Goal: Task Accomplishment & Management: Complete application form

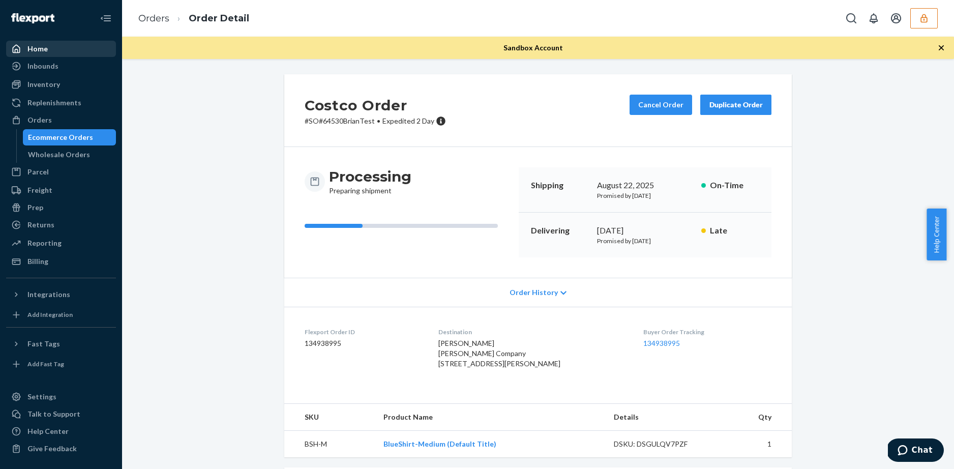
click at [55, 48] on div "Home" at bounding box center [61, 49] width 108 height 14
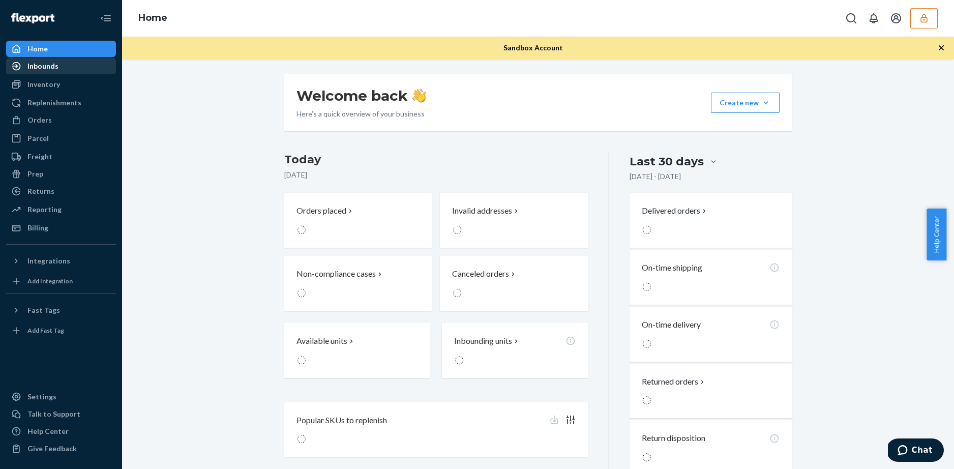
click at [51, 63] on div "Inbounds" at bounding box center [42, 66] width 31 height 10
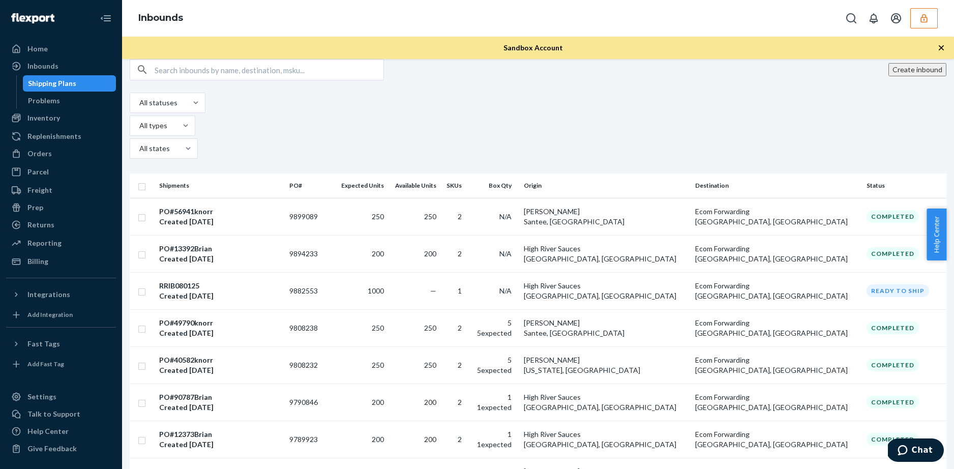
click at [894, 76] on button "Create inbound" at bounding box center [917, 69] width 58 height 13
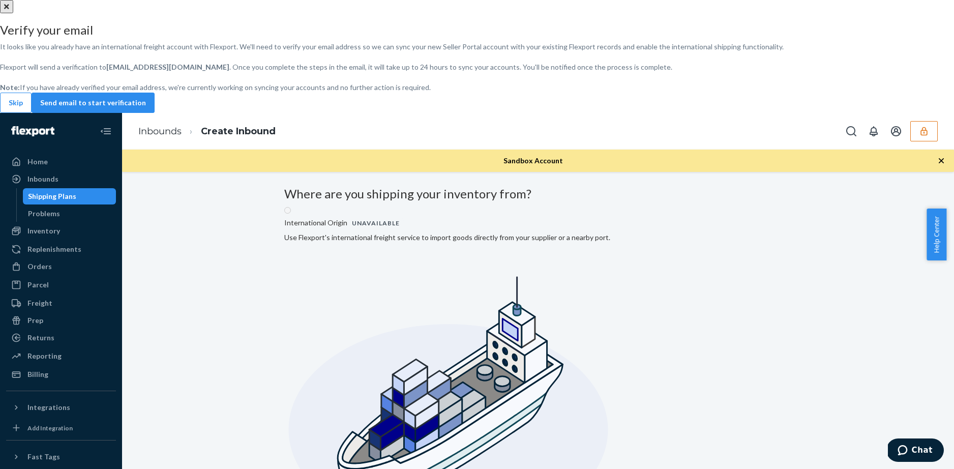
click at [383, 113] on div "Verify your email It looks like you already have an international freight accou…" at bounding box center [477, 67] width 954 height 89
click at [32, 113] on button "Skip" at bounding box center [16, 103] width 32 height 20
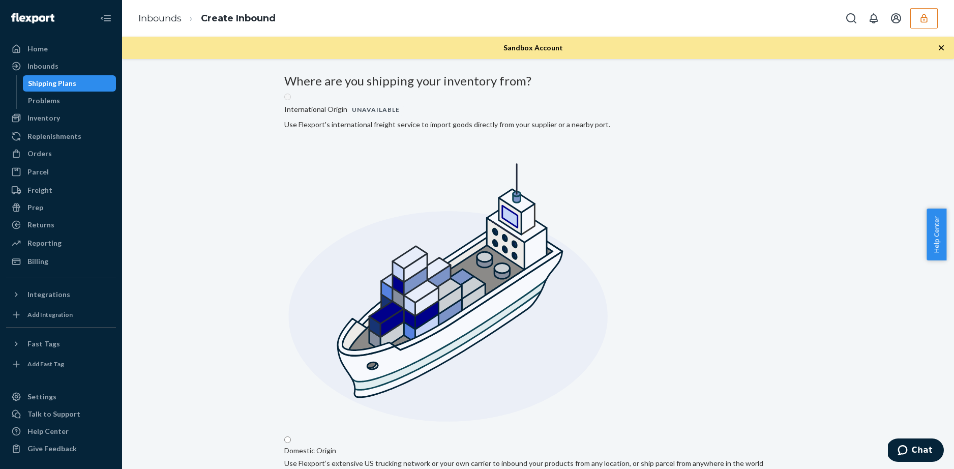
click at [291, 436] on input "Domestic Origin Use Flexport’s extensive US trucking network or your own carrie…" at bounding box center [287, 439] width 7 height 7
radio input "true"
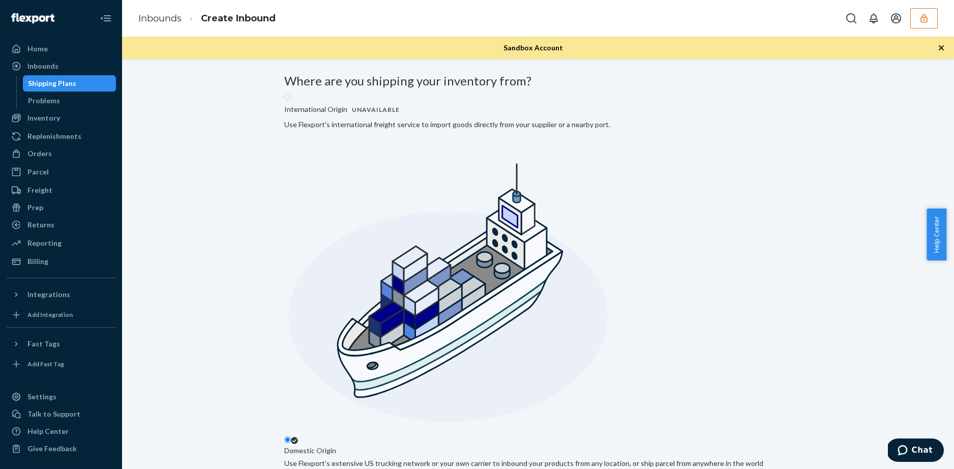
type input "[PERSON_NAME]"
type input "[STREET_ADDRESS]"
type input "[DEMOGRAPHIC_DATA]"
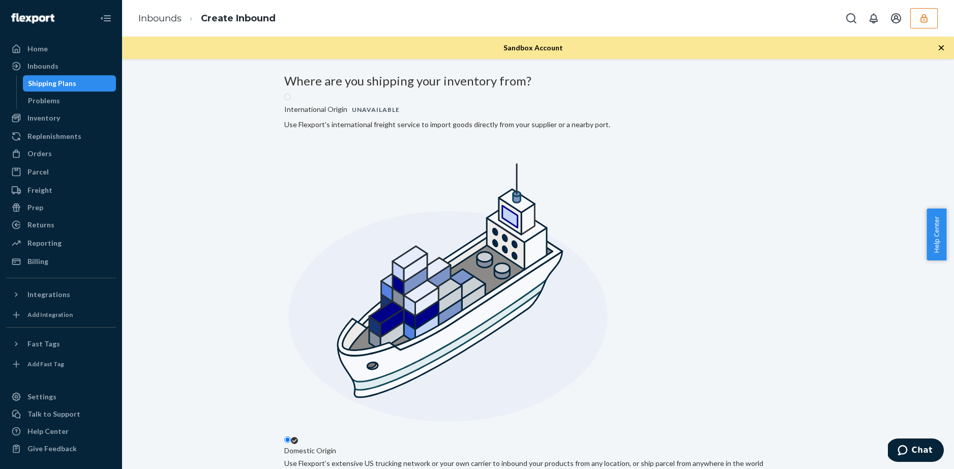
type input "CA"
type input "92071"
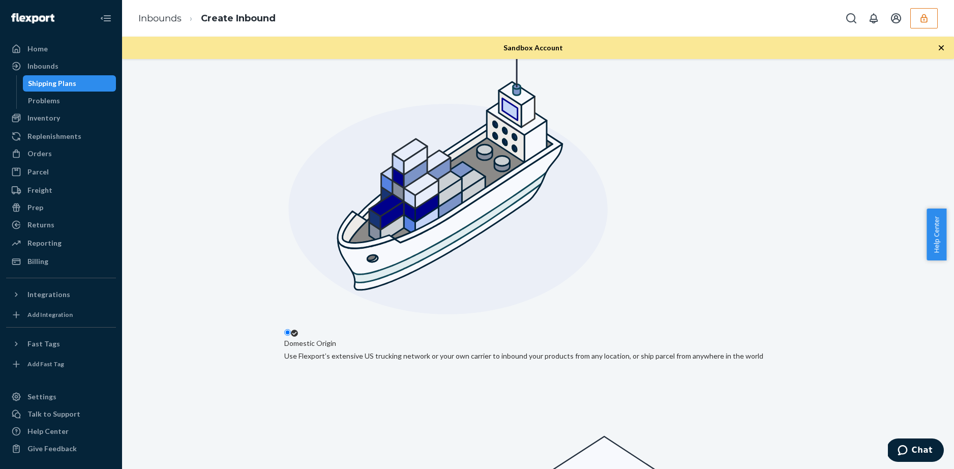
scroll to position [117, 0]
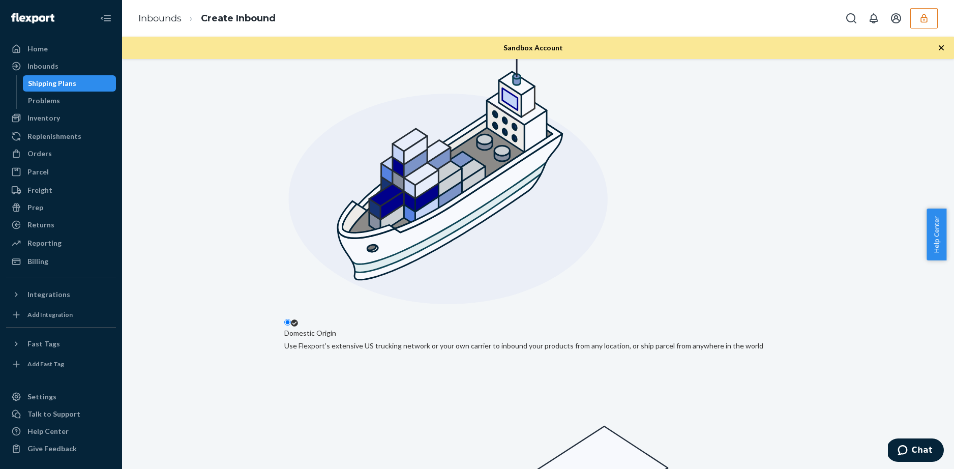
type input "test"
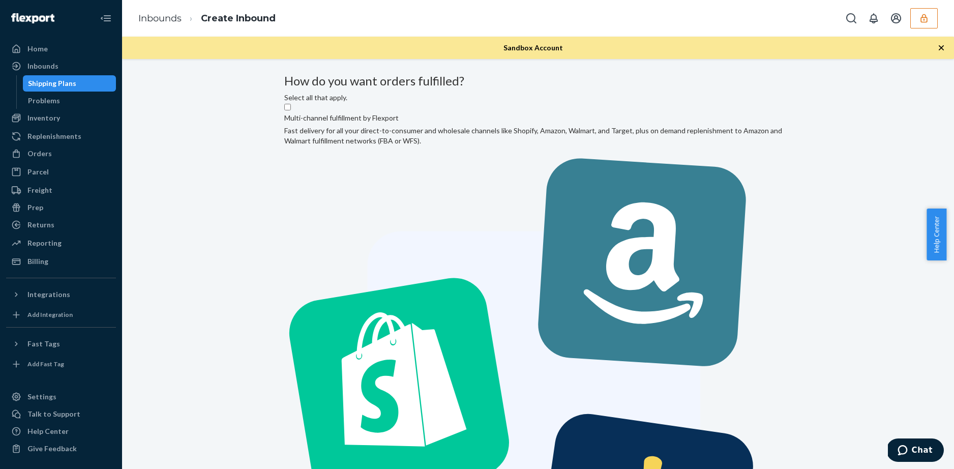
drag, startPoint x: 522, startPoint y: 270, endPoint x: 529, endPoint y: 260, distance: 12.1
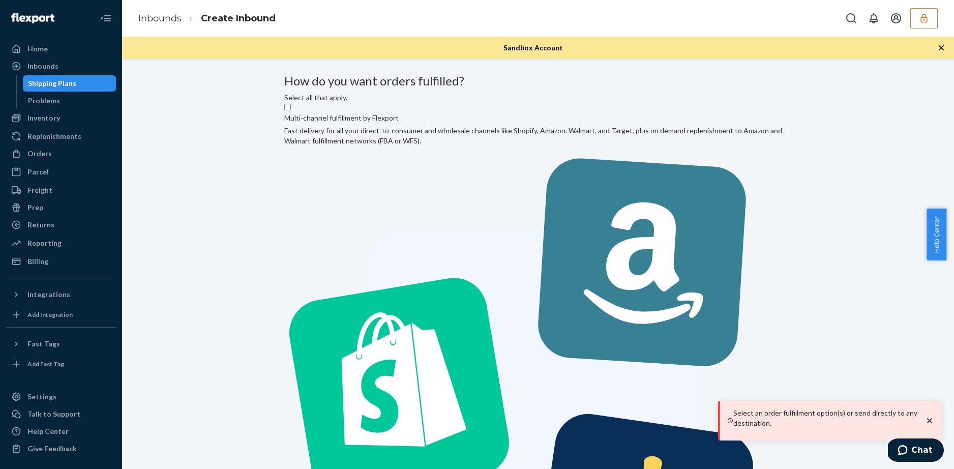
drag, startPoint x: 473, startPoint y: 218, endPoint x: 575, endPoint y: 294, distance: 127.8
click at [474, 218] on label "Multi-channel fulfillment by Flexport Fast delivery for all your direct-to-cons…" at bounding box center [537, 379] width 507 height 553
click at [291, 110] on input "Multi-channel fulfillment by Flexport Fast delivery for all your direct-to-cons…" at bounding box center [287, 107] width 7 height 7
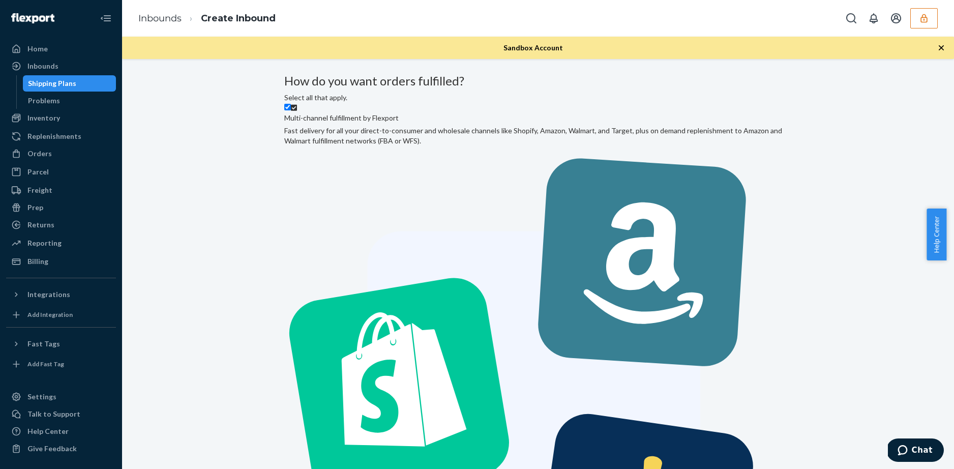
click at [503, 182] on label "Multi-channel fulfillment by Flexport Fast delivery for all your direct-to-cons…" at bounding box center [537, 379] width 507 height 553
click at [291, 110] on input "Multi-channel fulfillment by Flexport Fast delivery for all your direct-to-cons…" at bounding box center [287, 107] width 7 height 7
checkbox input "false"
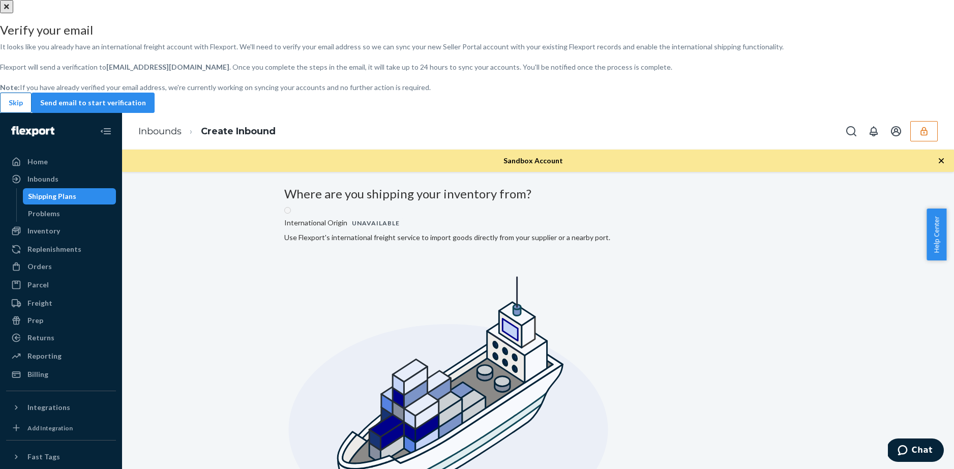
click at [32, 113] on button "Skip" at bounding box center [16, 103] width 32 height 20
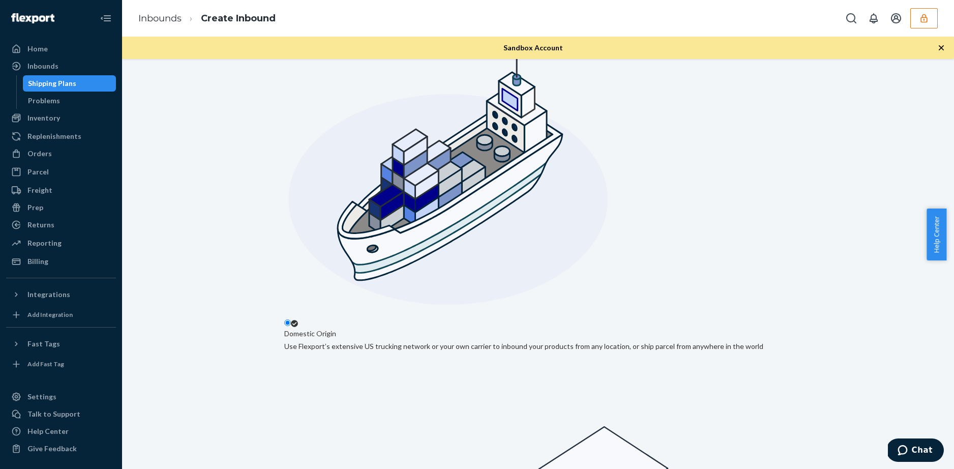
scroll to position [117, 0]
checkbox input "false"
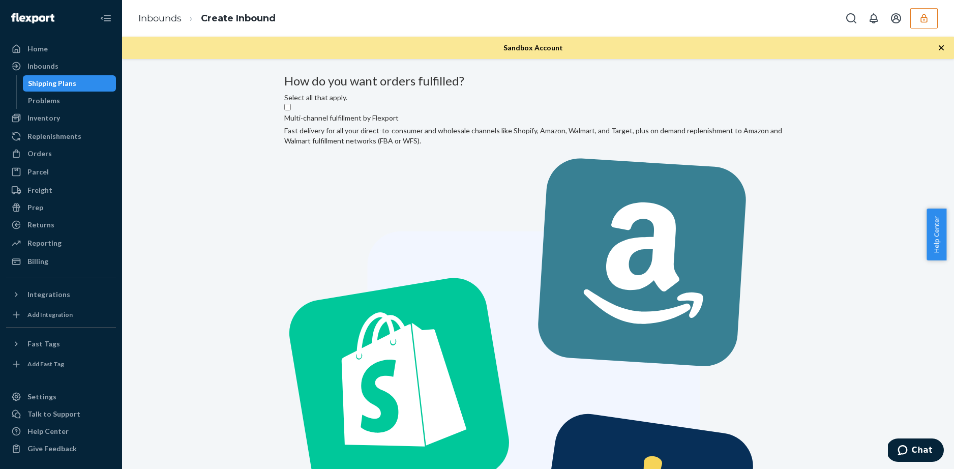
click at [461, 200] on label "Multi-channel fulfillment by Flexport Fast delivery for all your direct-to-cons…" at bounding box center [537, 379] width 507 height 553
click at [291, 110] on input "Multi-channel fulfillment by Flexport Fast delivery for all your direct-to-cons…" at bounding box center [287, 107] width 7 height 7
click at [475, 182] on label "Multi-channel fulfillment by Flexport Fast delivery for all your direct-to-cons…" at bounding box center [537, 379] width 507 height 553
click at [291, 110] on input "Multi-channel fulfillment by Flexport Fast delivery for all your direct-to-cons…" at bounding box center [287, 107] width 7 height 7
checkbox input "false"
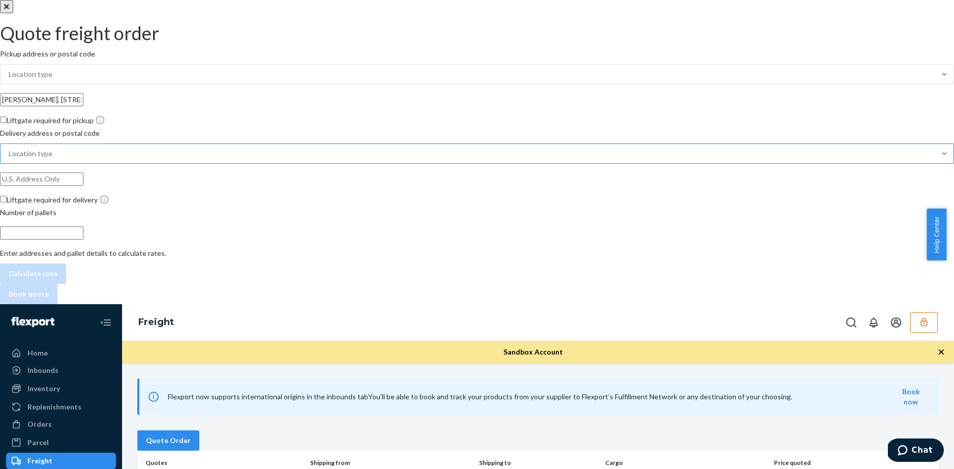
click at [845, 163] on div "Location type" at bounding box center [468, 153] width 934 height 18
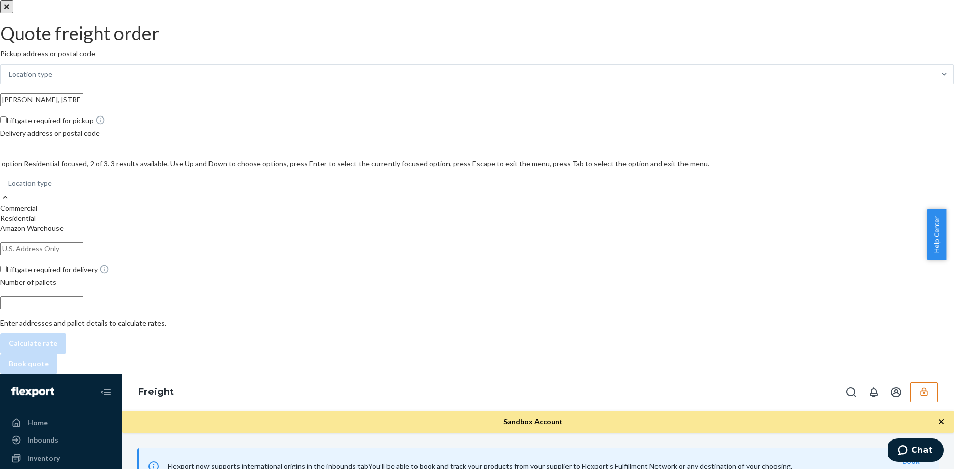
click at [788, 213] on div "Residential" at bounding box center [477, 218] width 954 height 10
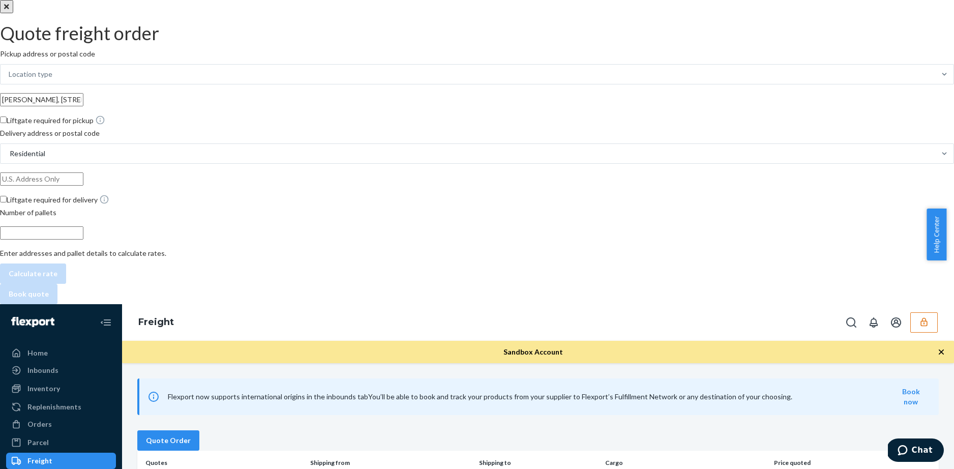
click at [83, 106] on input "text" at bounding box center [41, 99] width 83 height 13
click at [83, 239] on input "number" at bounding box center [41, 232] width 83 height 13
click at [13, 13] on button "close" at bounding box center [6, 6] width 13 height 13
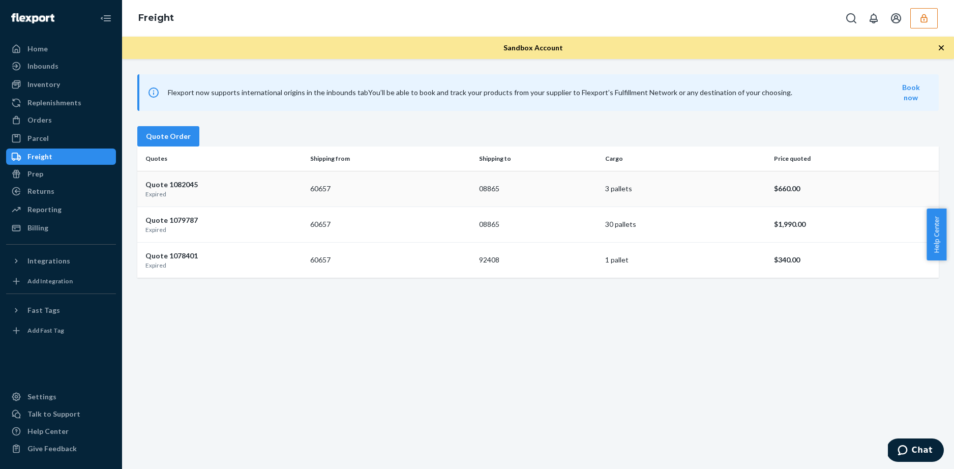
click at [178, 190] on p "Quote 1082045" at bounding box center [223, 184] width 157 height 10
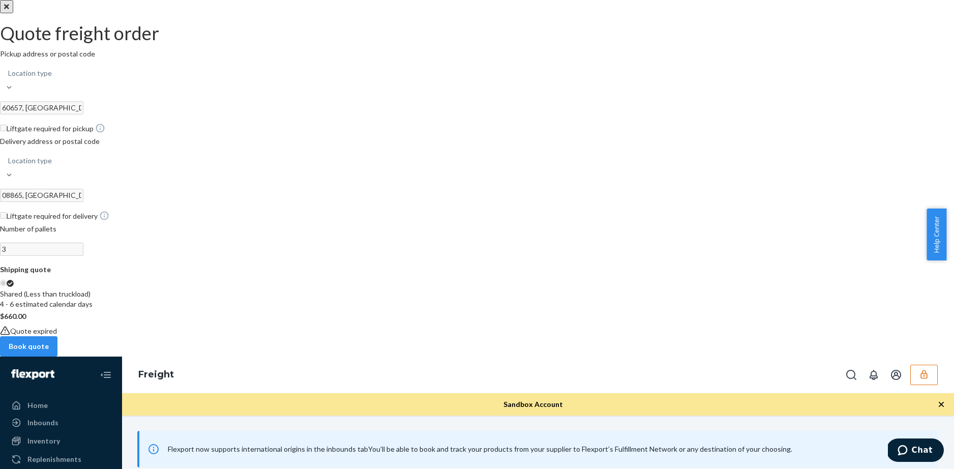
click at [13, 13] on button "close" at bounding box center [6, 6] width 13 height 13
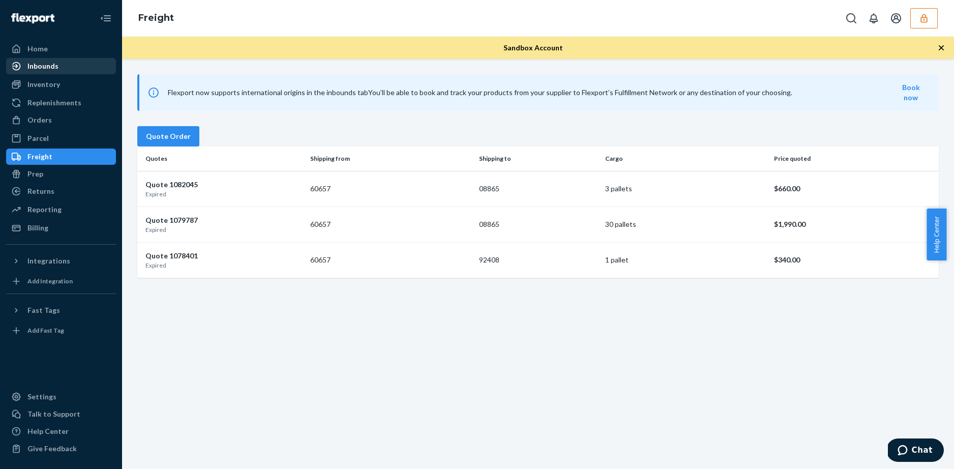
click at [50, 67] on div "Inbounds" at bounding box center [42, 66] width 31 height 10
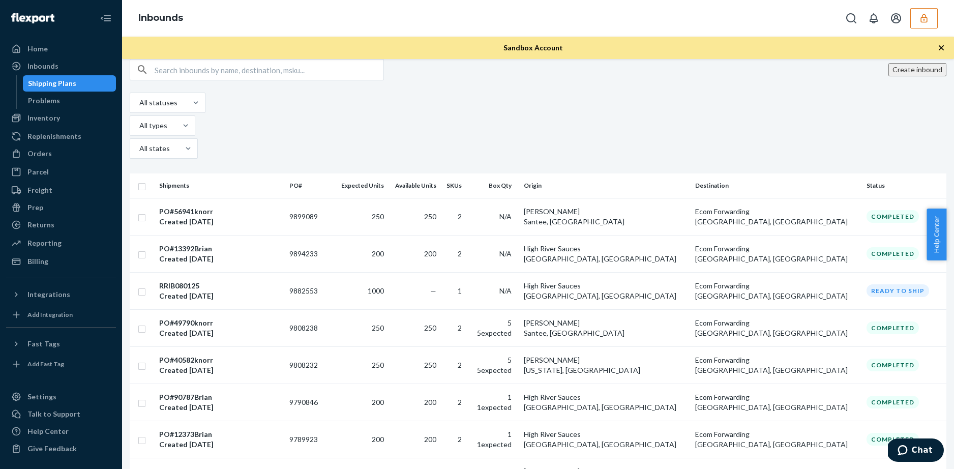
click at [905, 76] on button "Create inbound" at bounding box center [917, 69] width 58 height 13
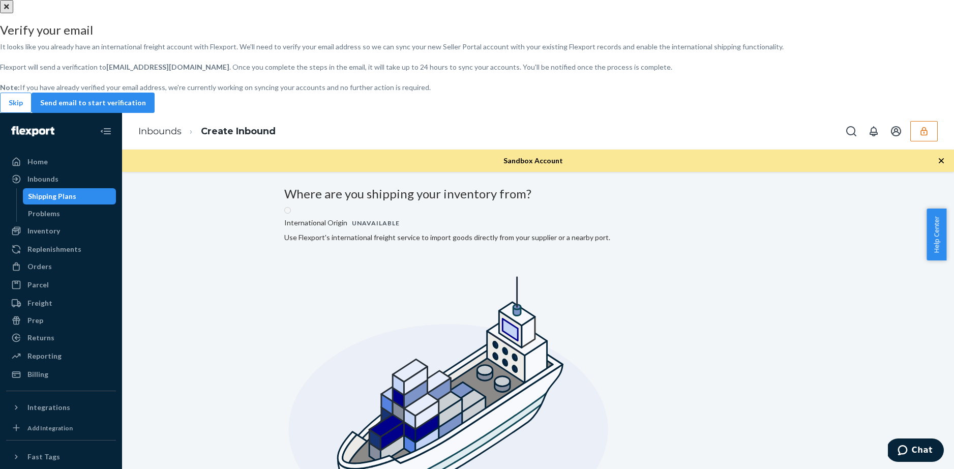
click at [32, 113] on button "Skip" at bounding box center [16, 103] width 32 height 20
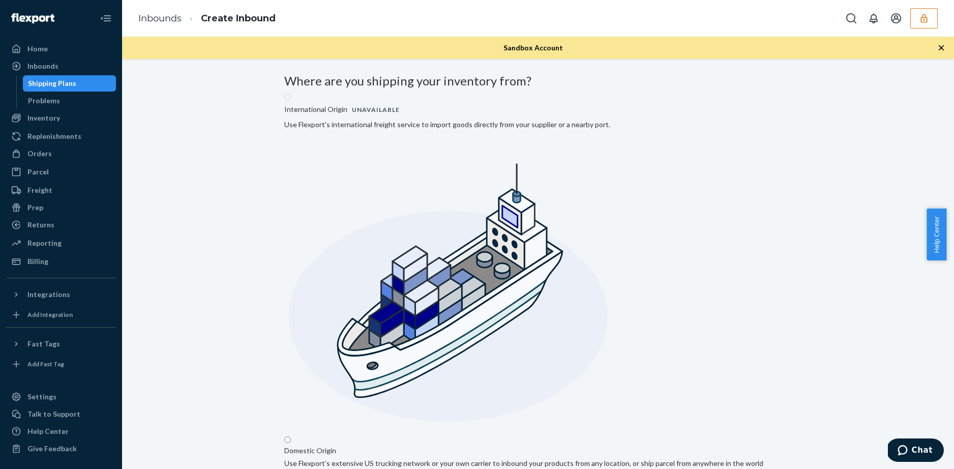
click at [291, 436] on input "Domestic Origin Use Flexport’s extensive US trucking network or your own carrie…" at bounding box center [287, 439] width 7 height 7
radio input "true"
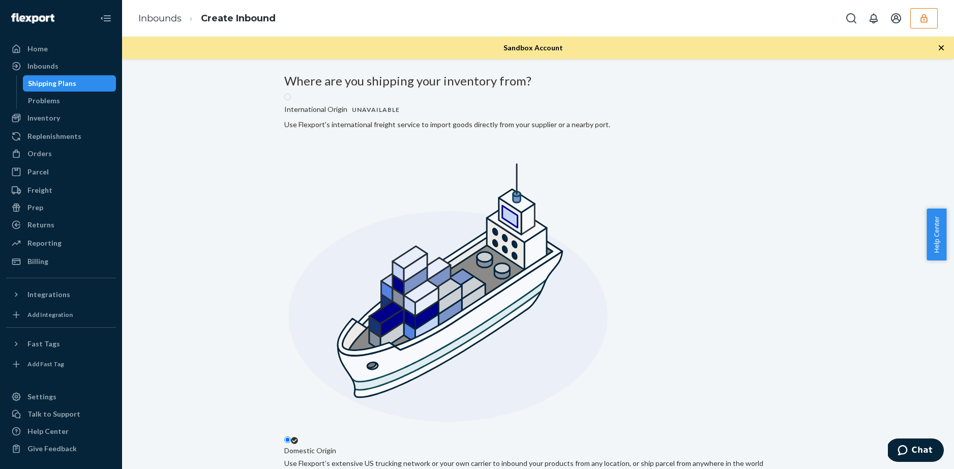
type input "[PERSON_NAME]"
type input "[STREET_ADDRESS]"
type input "[DEMOGRAPHIC_DATA]"
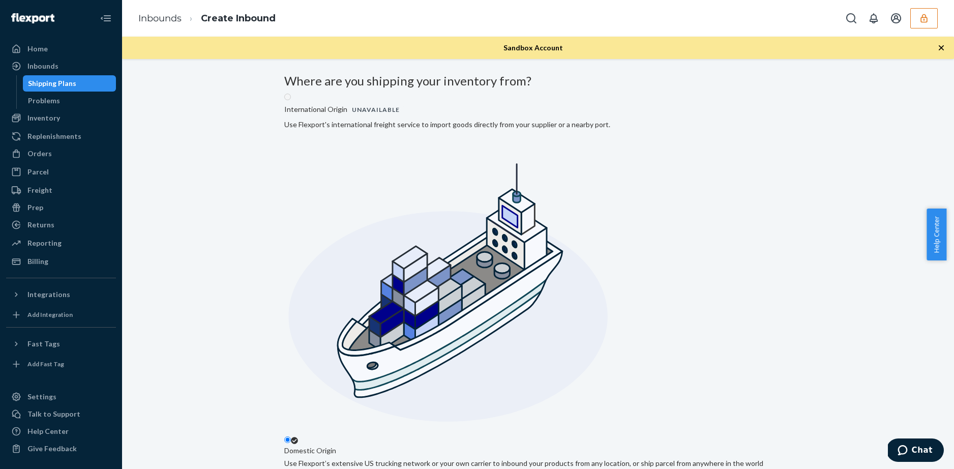
type input "CA"
type input "92071"
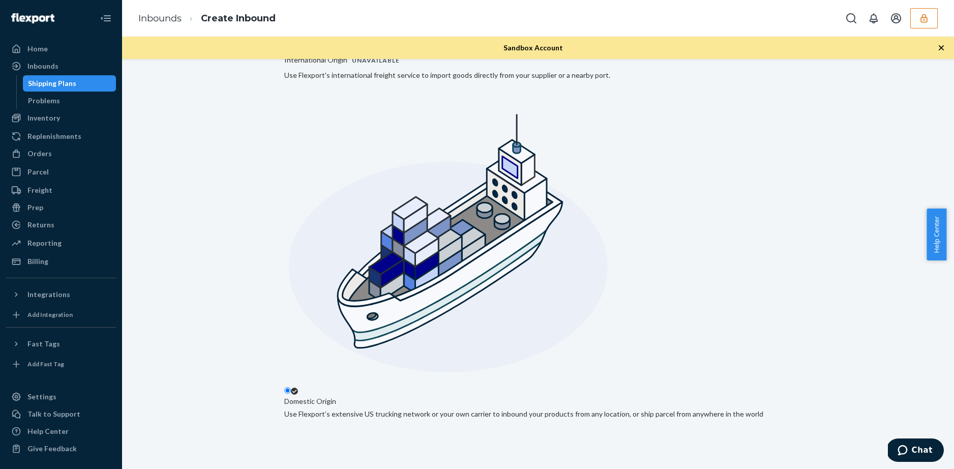
scroll to position [117, 0]
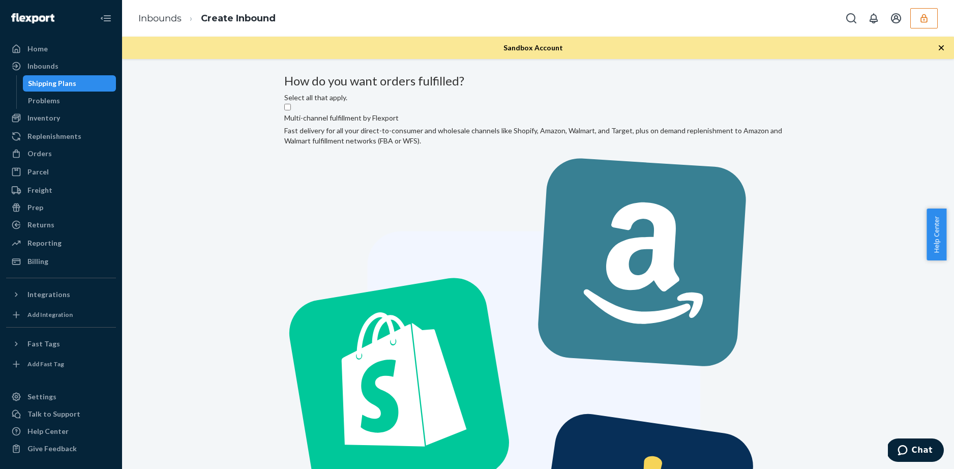
click at [424, 176] on label "Multi-channel fulfillment by Flexport Fast delivery for all your direct-to-cons…" at bounding box center [537, 379] width 507 height 553
click at [291, 110] on input "Multi-channel fulfillment by Flexport Fast delivery for all your direct-to-cons…" at bounding box center [287, 107] width 7 height 7
checkbox input "true"
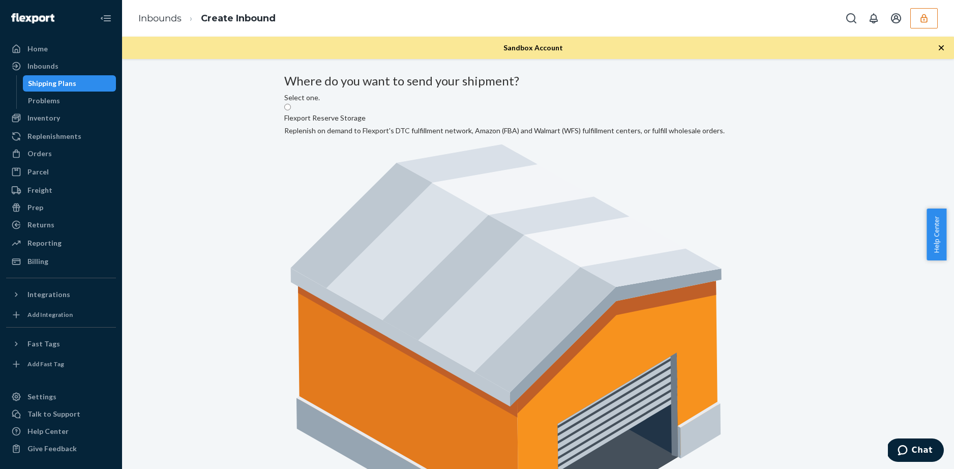
radio input "true"
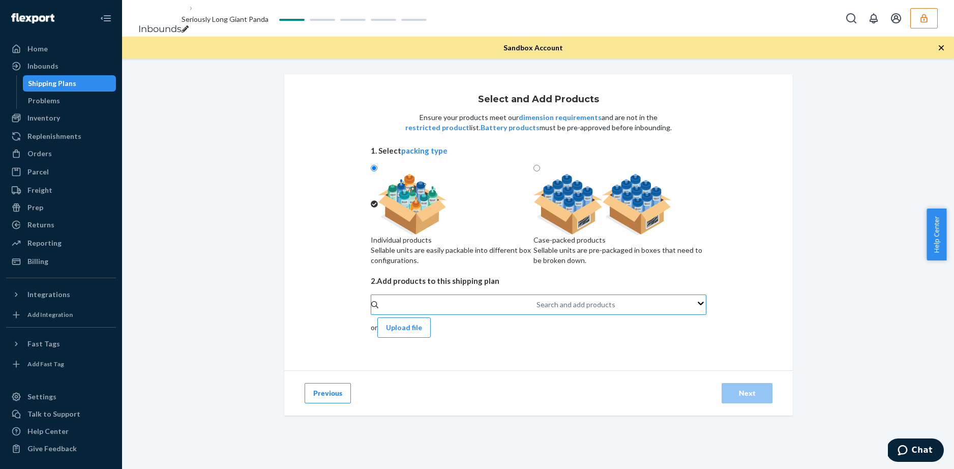
click at [536, 311] on div "Search and add products" at bounding box center [536, 304] width 1 height 12
click at [536, 310] on input "Search and add products" at bounding box center [536, 304] width 1 height 10
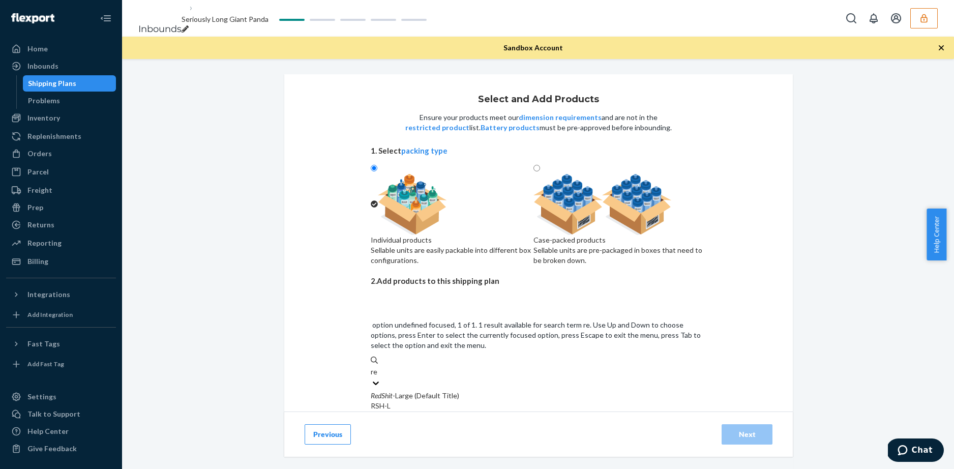
type input "red"
click at [447, 390] on div "RedShit -Large (Default Title)" at bounding box center [538, 395] width 335 height 10
click at [382, 366] on input "red" at bounding box center [377, 371] width 12 height 10
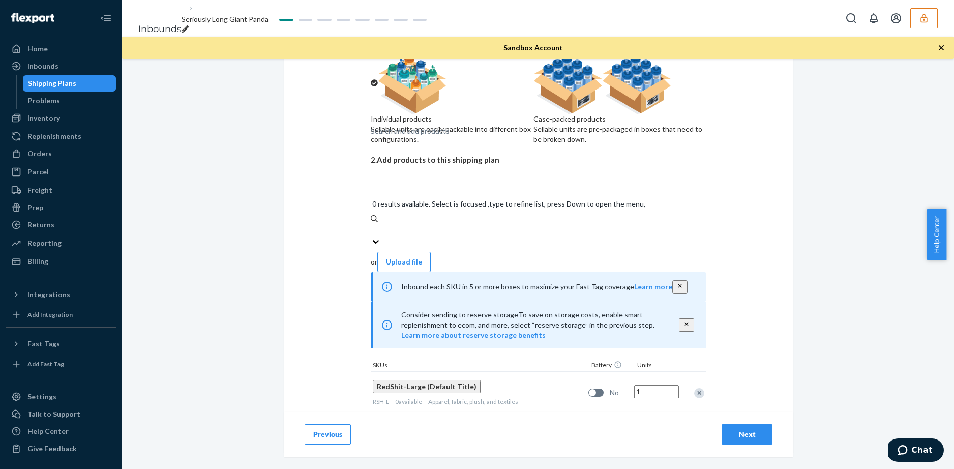
scroll to position [129, 0]
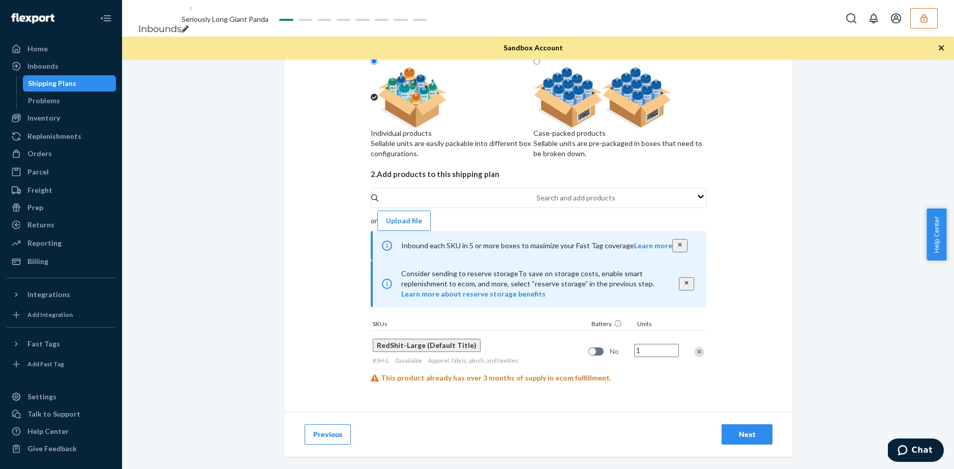
drag, startPoint x: 660, startPoint y: 359, endPoint x: 651, endPoint y: 355, distance: 10.0
click at [651, 355] on input "1" at bounding box center [656, 350] width 45 height 13
type input "1000"
click at [683, 384] on div "Search and add products or Upload file Inbound each SKU in 5 or more boxes to m…" at bounding box center [538, 289] width 335 height 203
click at [746, 438] on div "Next" at bounding box center [747, 434] width 34 height 10
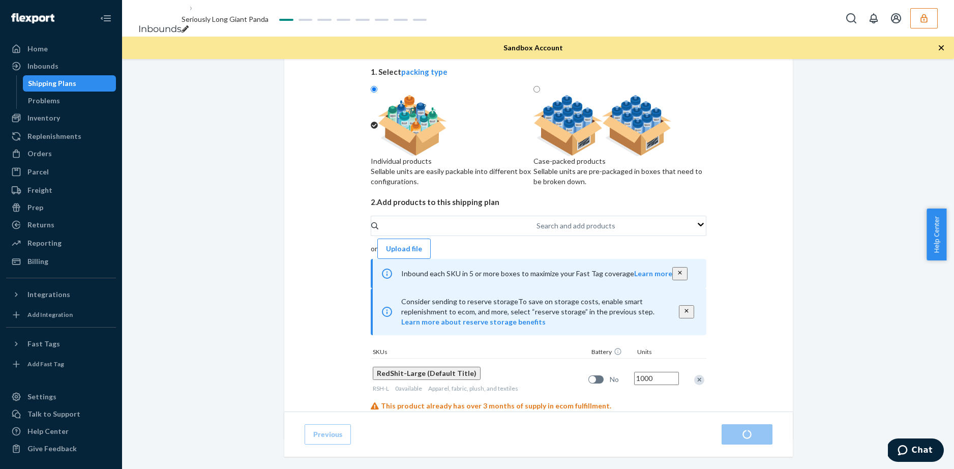
scroll to position [129, 0]
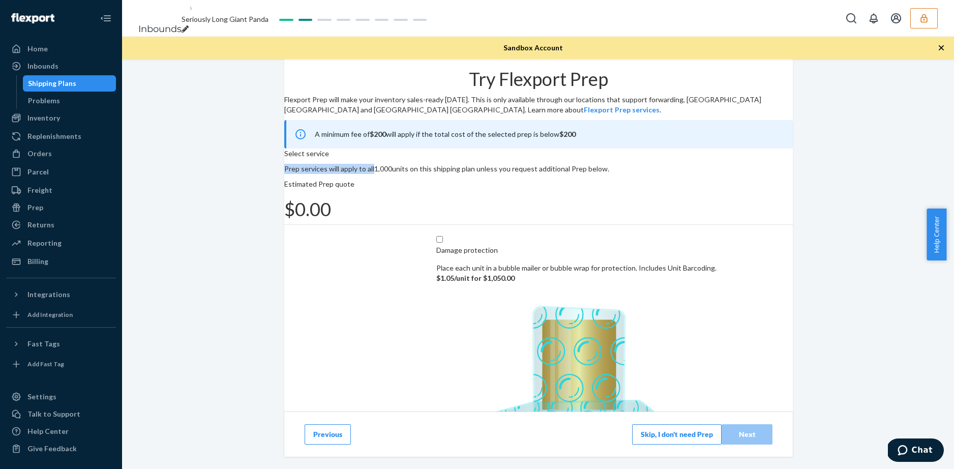
drag, startPoint x: 411, startPoint y: 199, endPoint x: 532, endPoint y: 196, distance: 120.5
click at [531, 174] on div "Select service Prep services will apply to all 1,000 units on this shipping pla…" at bounding box center [538, 160] width 508 height 25
click at [552, 159] on p "Select service" at bounding box center [538, 153] width 508 height 10
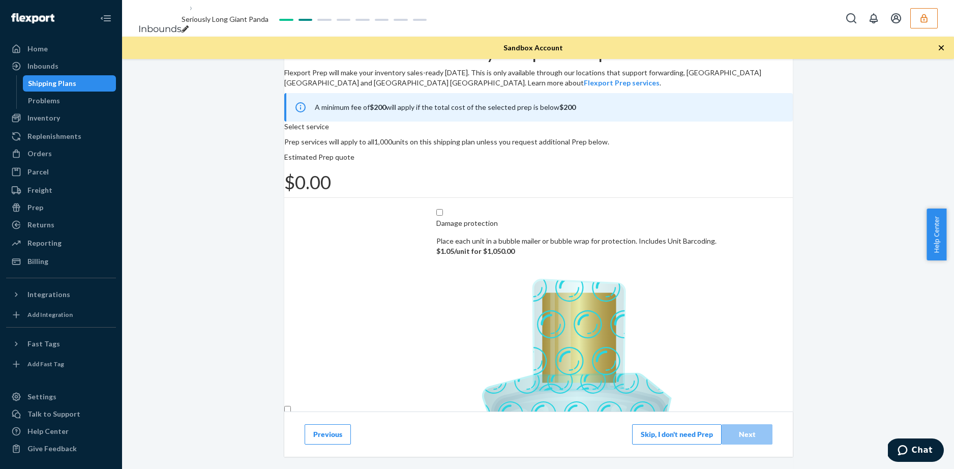
scroll to position [88, 0]
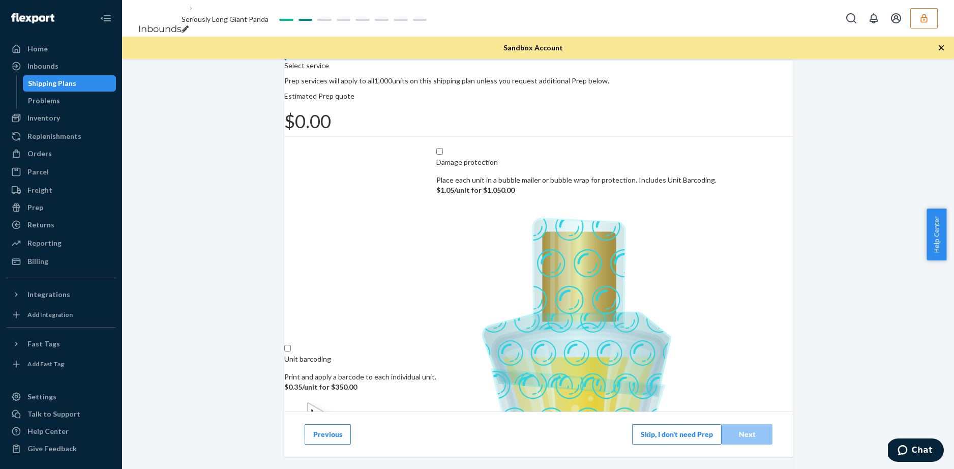
click at [673, 439] on button "Skip, I don't need Prep" at bounding box center [676, 434] width 89 height 20
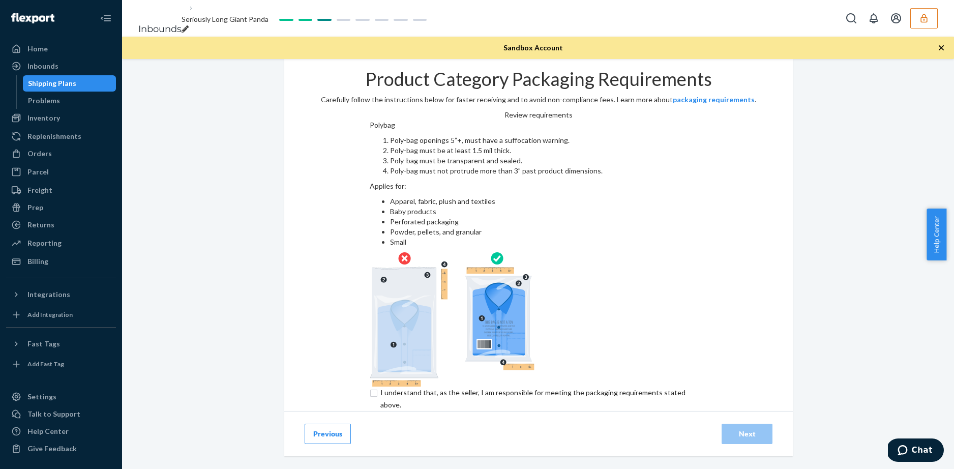
click at [370, 386] on input "checkbox" at bounding box center [539, 398] width 338 height 24
checkbox input "true"
click at [721, 423] on button "Next" at bounding box center [746, 433] width 51 height 20
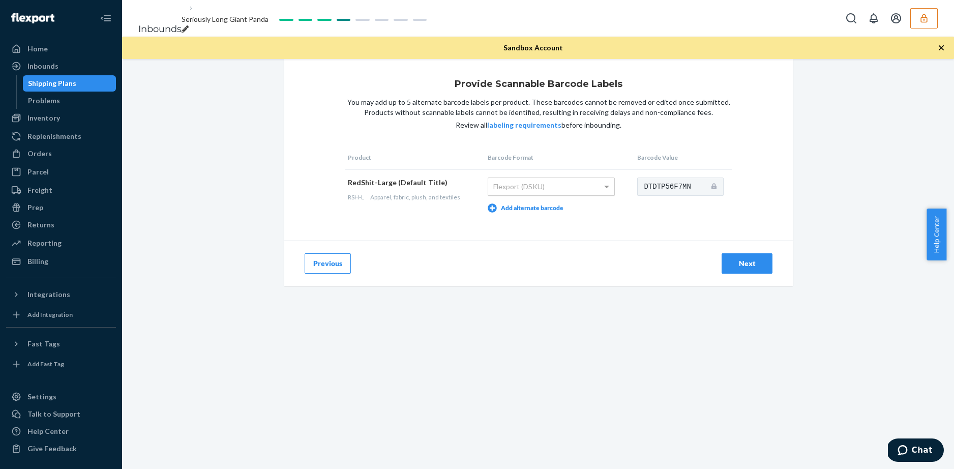
click at [578, 195] on div "Flexport (DSKU)" at bounding box center [551, 186] width 126 height 17
click at [755, 268] on div "Next" at bounding box center [747, 263] width 34 height 10
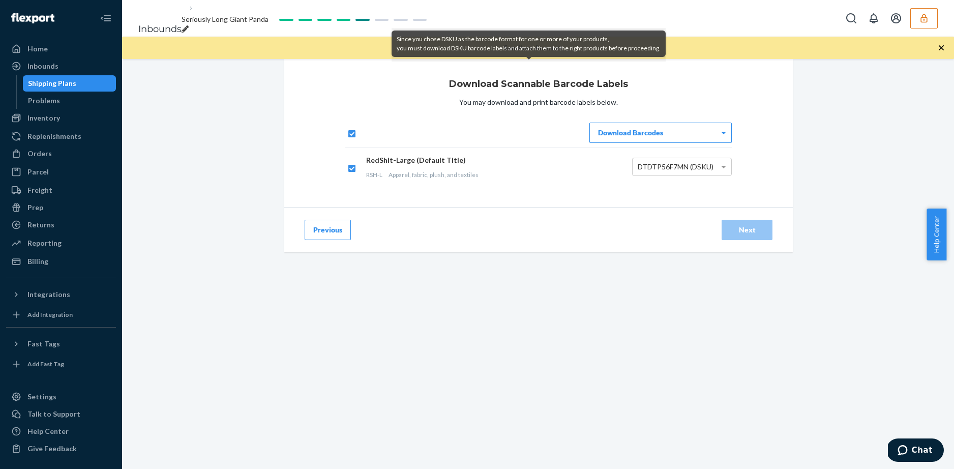
click at [645, 142] on div "Download Barcodes" at bounding box center [660, 132] width 141 height 19
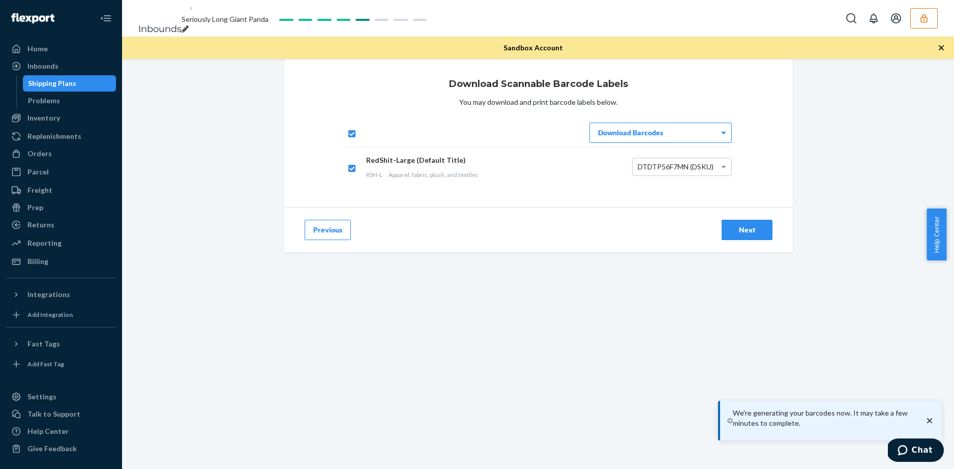
click at [739, 235] on div "Next" at bounding box center [747, 230] width 34 height 10
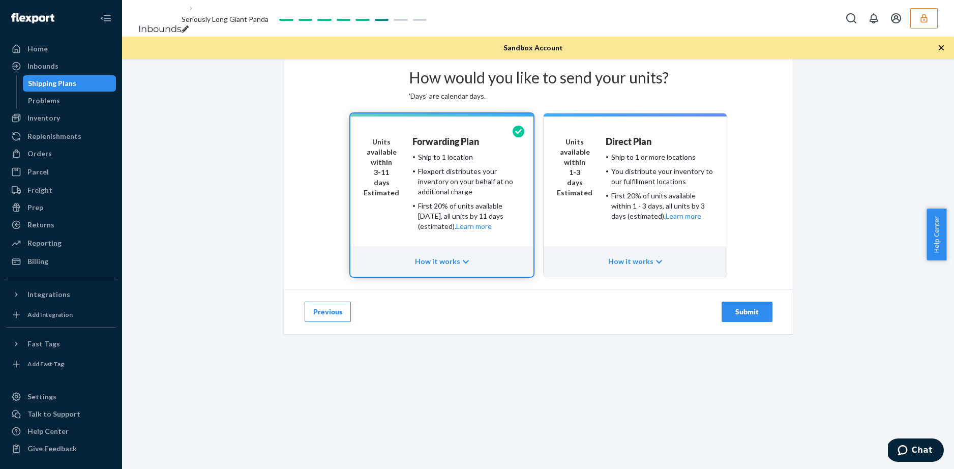
click at [653, 221] on div "First 20% of units available within 1 - 3 days, all units by 3 days (estimated)…" at bounding box center [662, 206] width 102 height 30
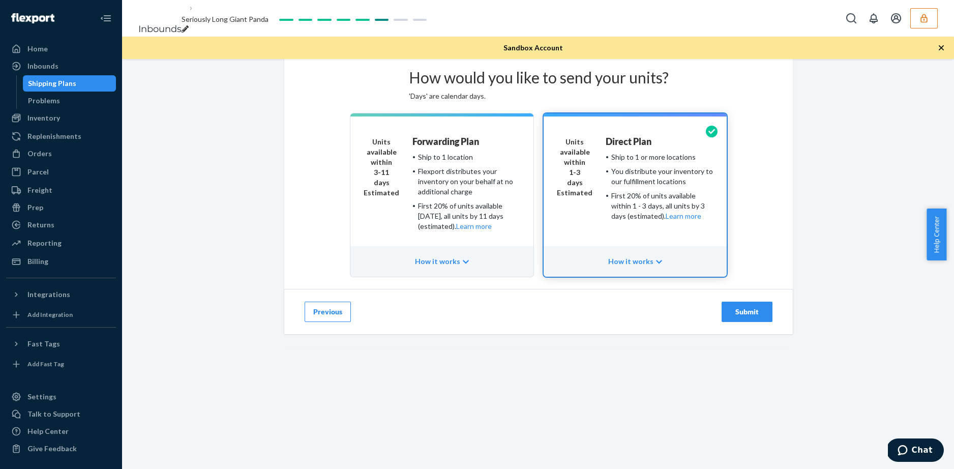
click at [731, 317] on div "Submit" at bounding box center [747, 312] width 34 height 10
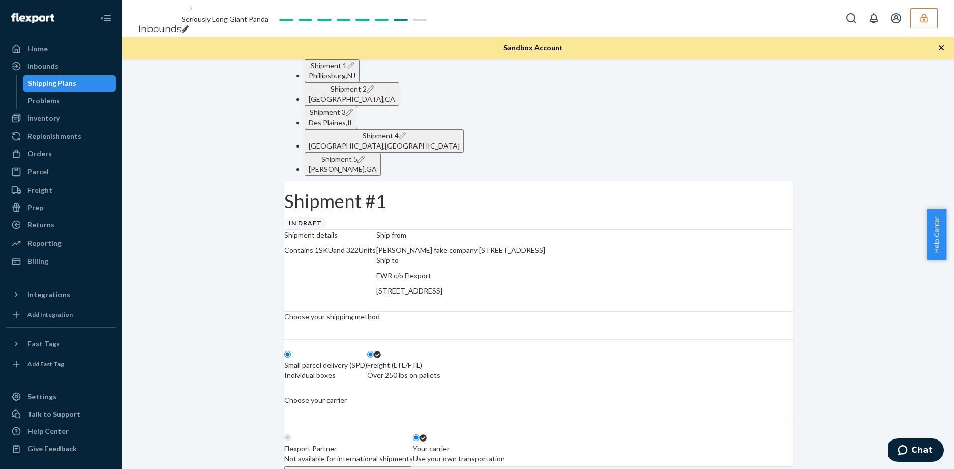
radio input "true"
radio input "false"
radio input "true"
radio input "false"
